Goal: Find contact information: Find contact information

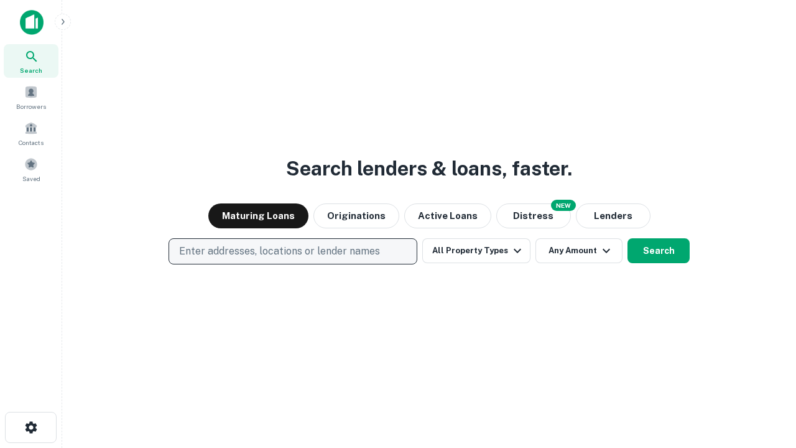
click at [292, 251] on p "Enter addresses, locations or lender names" at bounding box center [279, 251] width 201 height 15
type input "**********"
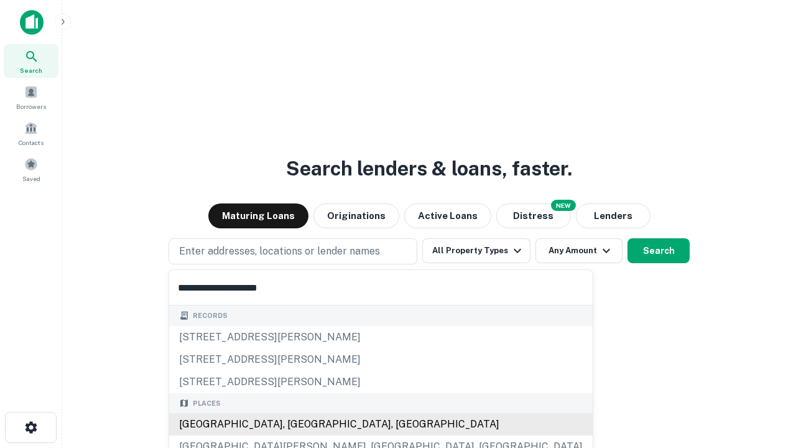
click at [297, 424] on div "[GEOGRAPHIC_DATA], [GEOGRAPHIC_DATA], [GEOGRAPHIC_DATA]" at bounding box center [381, 424] width 424 height 22
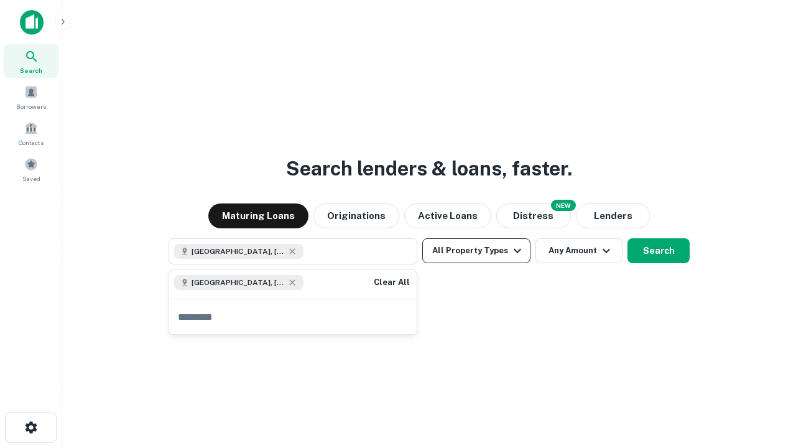
click at [477, 251] on button "All Property Types" at bounding box center [476, 250] width 108 height 25
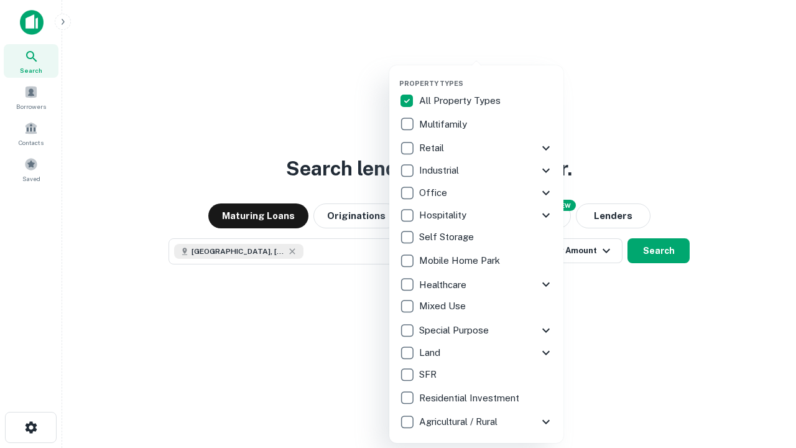
click at [486, 75] on button "button" at bounding box center [486, 75] width 174 height 1
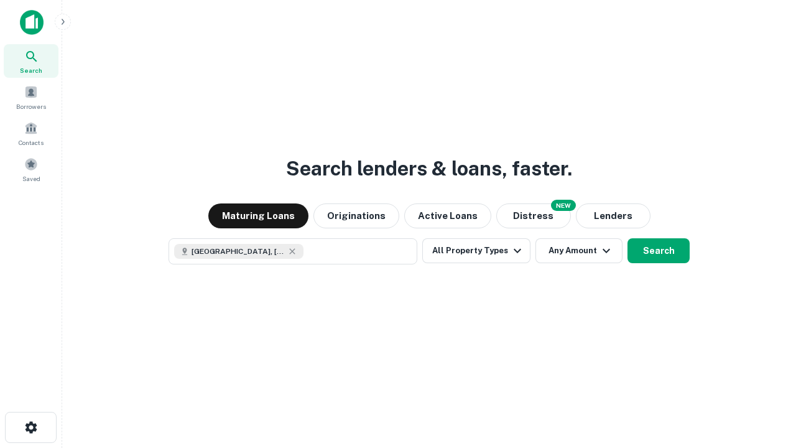
scroll to position [20, 0]
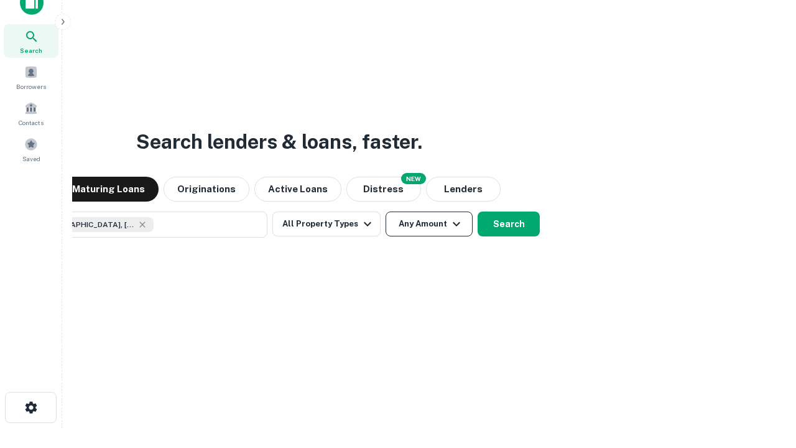
click at [386, 212] on button "Any Amount" at bounding box center [429, 224] width 87 height 25
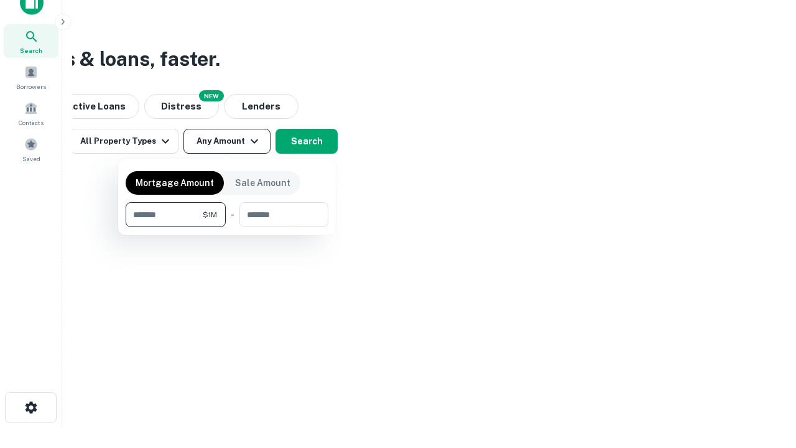
type input "*******"
click at [227, 227] on button "button" at bounding box center [227, 227] width 203 height 1
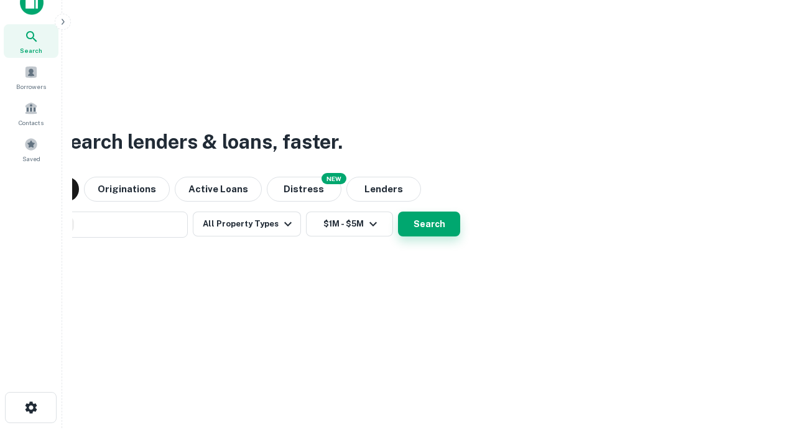
click at [398, 212] on button "Search" at bounding box center [429, 224] width 62 height 25
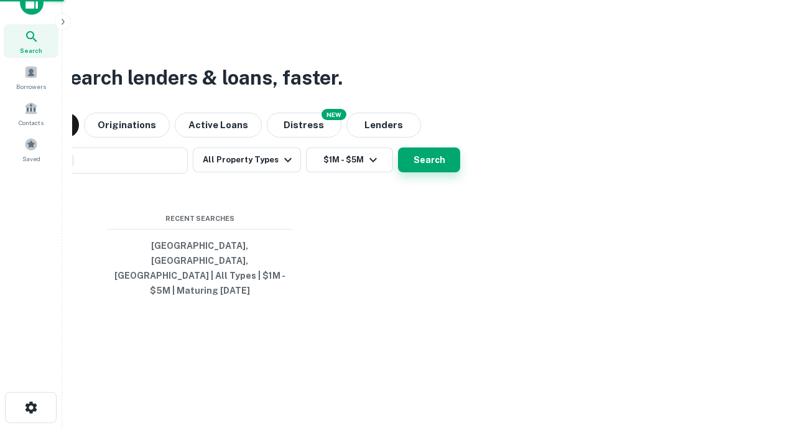
scroll to position [40, 352]
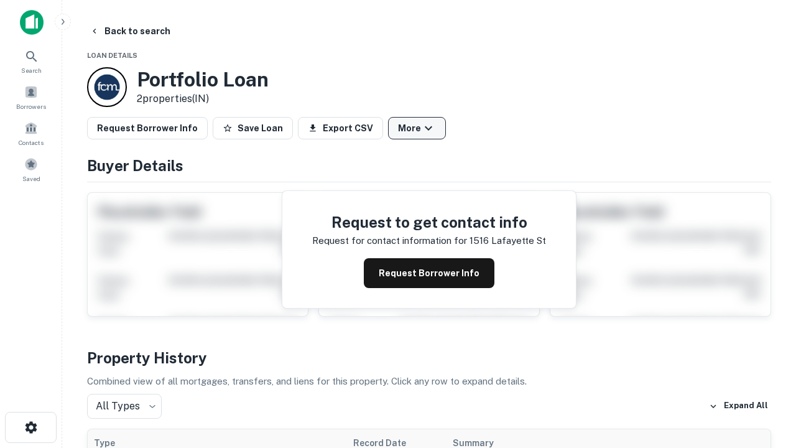
click at [417, 128] on button "More" at bounding box center [417, 128] width 58 height 22
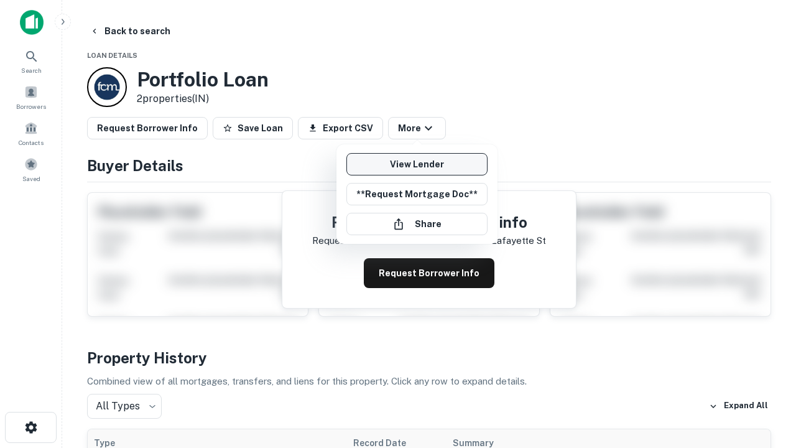
click at [417, 164] on link "View Lender" at bounding box center [417, 164] width 141 height 22
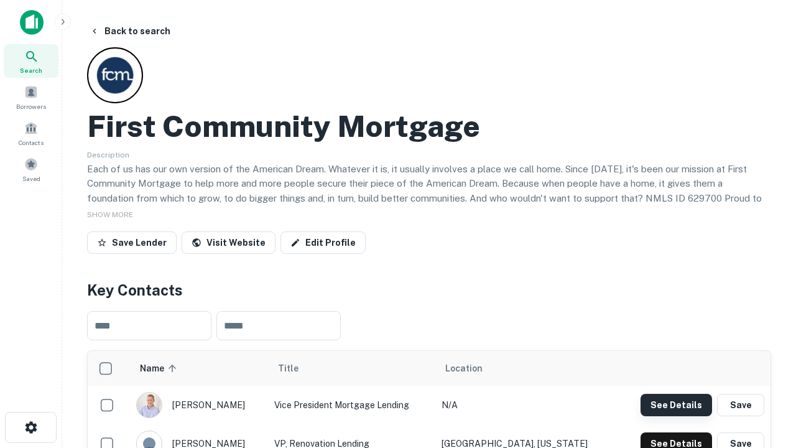
click at [676, 404] on button "See Details" at bounding box center [677, 405] width 72 height 22
click at [30, 427] on icon "button" at bounding box center [31, 427] width 15 height 15
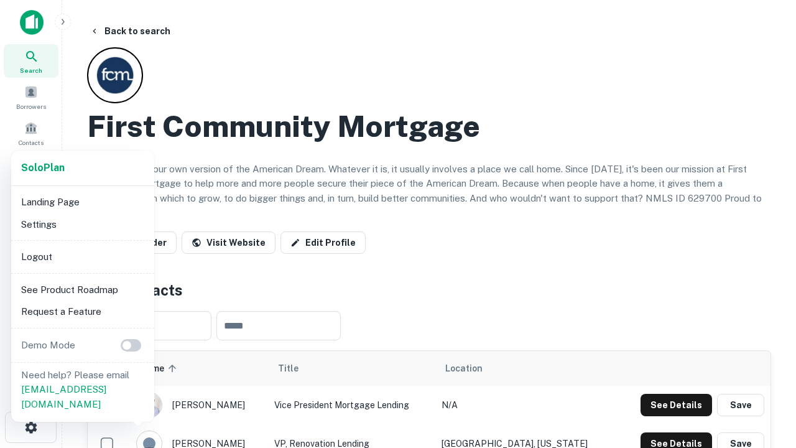
click at [82, 256] on li "Logout" at bounding box center [82, 257] width 133 height 22
